Goal: Information Seeking & Learning: Learn about a topic

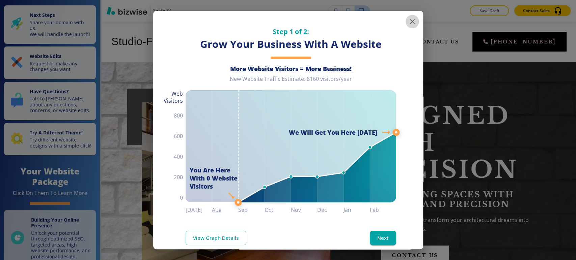
click at [408, 21] on icon "button" at bounding box center [412, 22] width 8 height 8
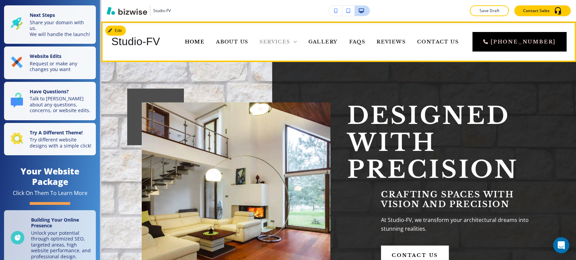
click at [285, 41] on span "Services" at bounding box center [274, 42] width 30 height 6
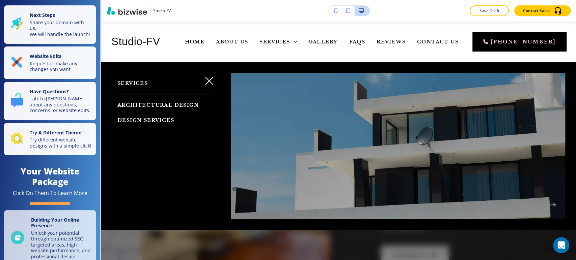
click at [147, 105] on span "Architectural Design" at bounding box center [157, 105] width 81 height 6
